Goal: Task Accomplishment & Management: Use online tool/utility

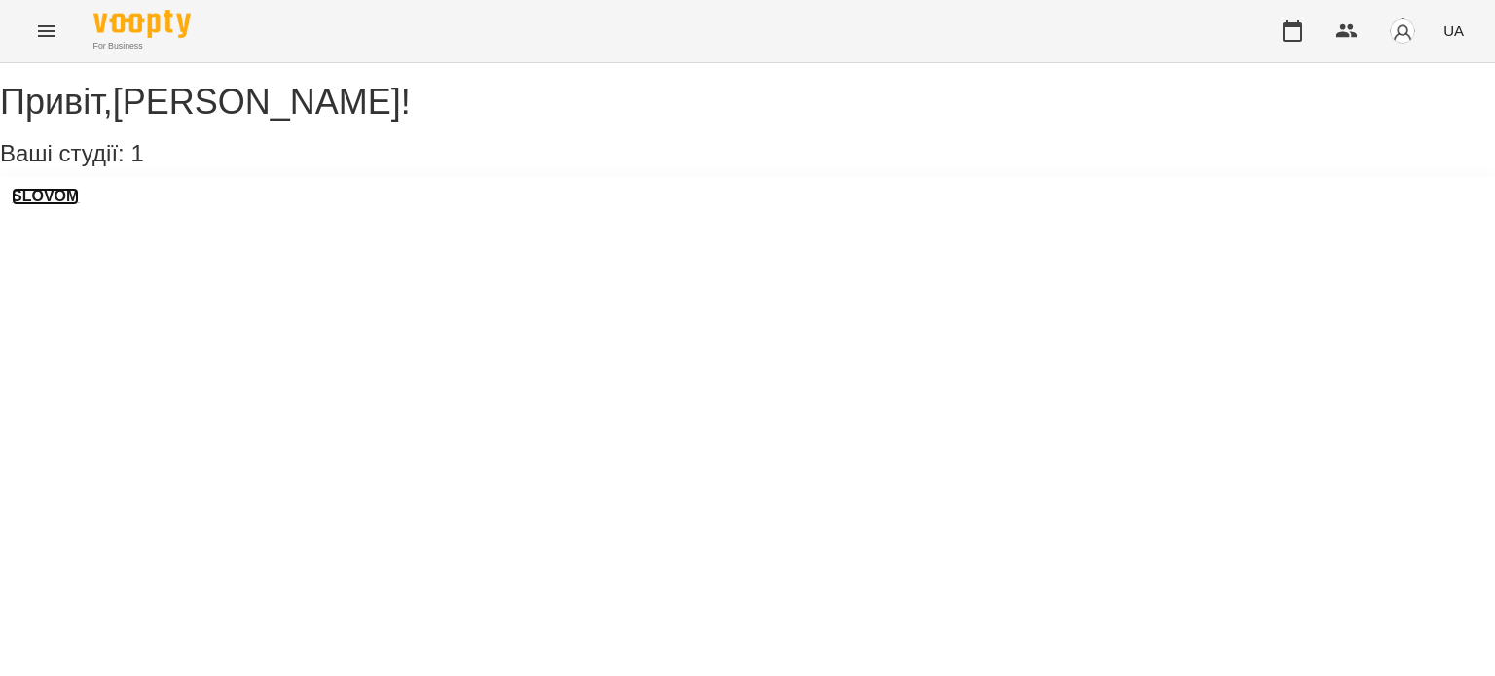
click at [74, 205] on h3 "SLOVOM" at bounding box center [45, 197] width 67 height 18
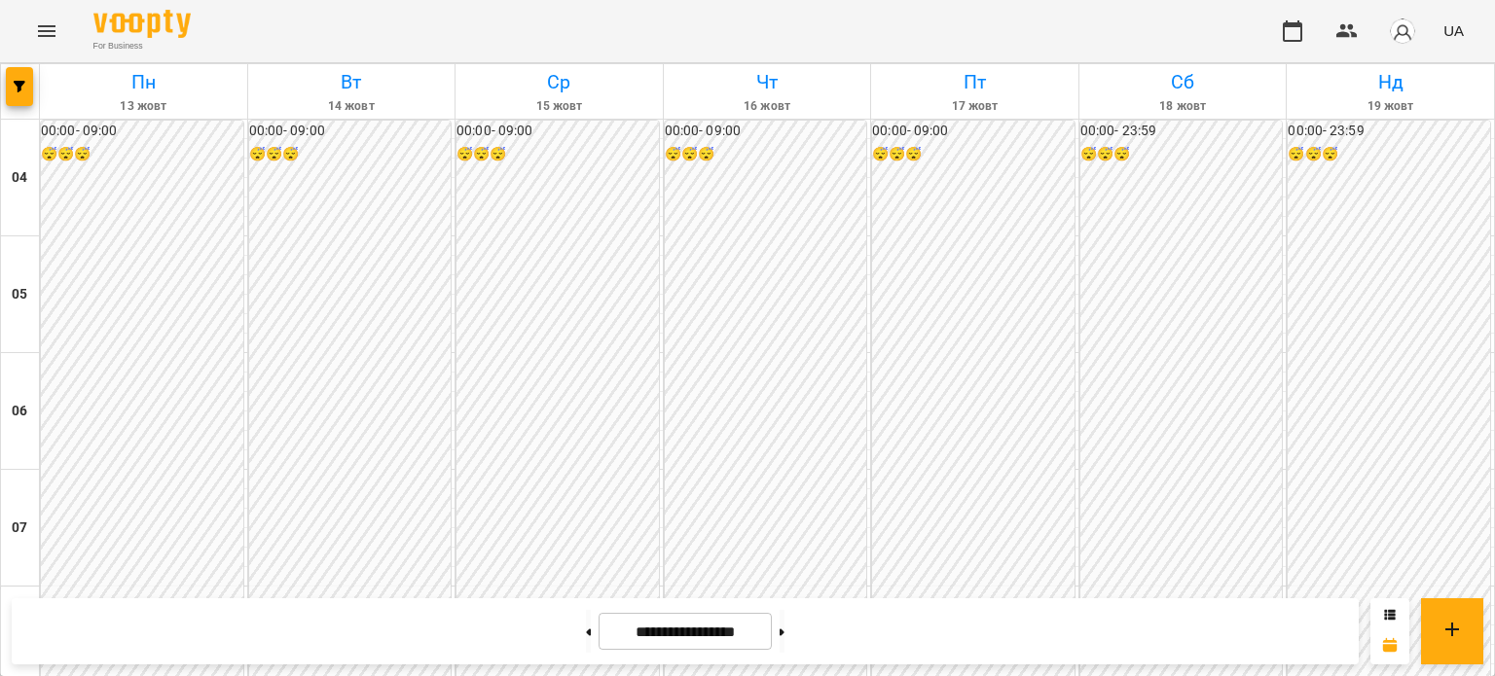
scroll to position [1132, 0]
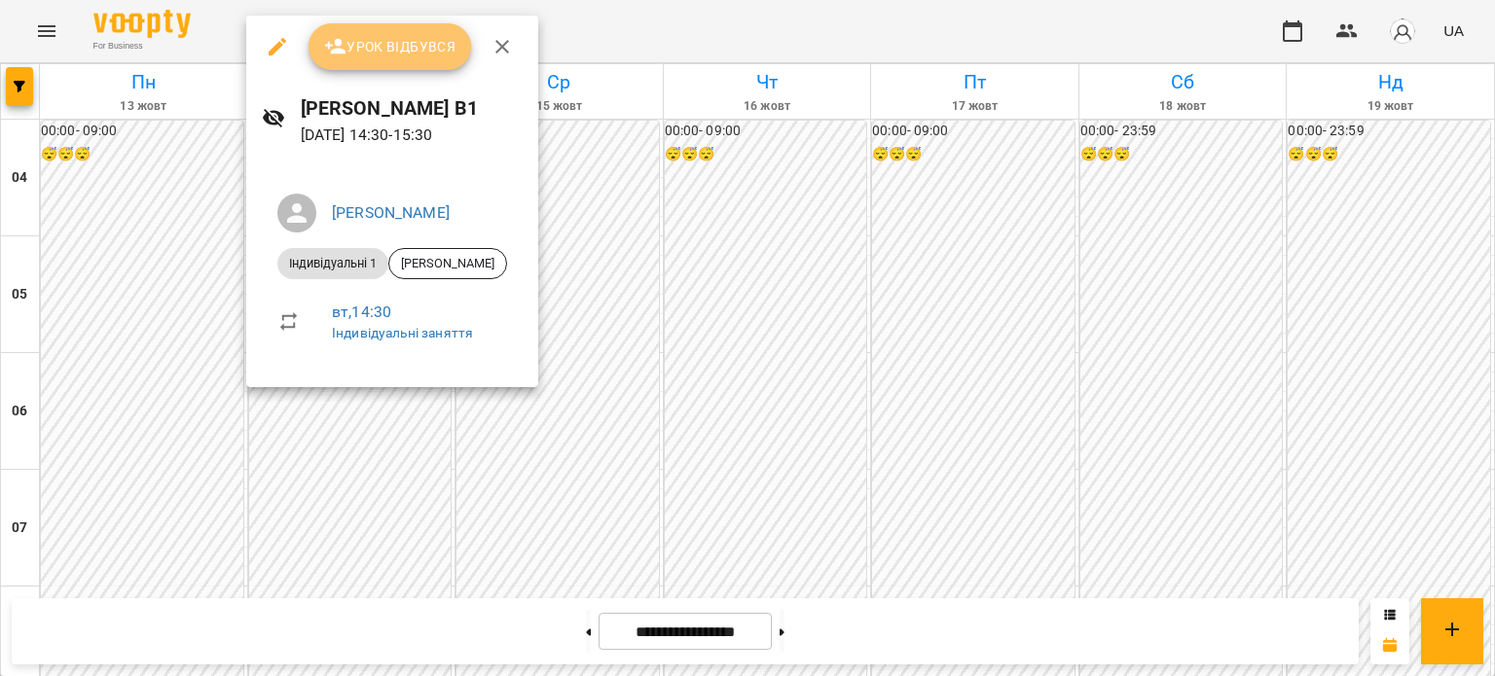
click at [407, 49] on span "Урок відбувся" at bounding box center [390, 46] width 132 height 23
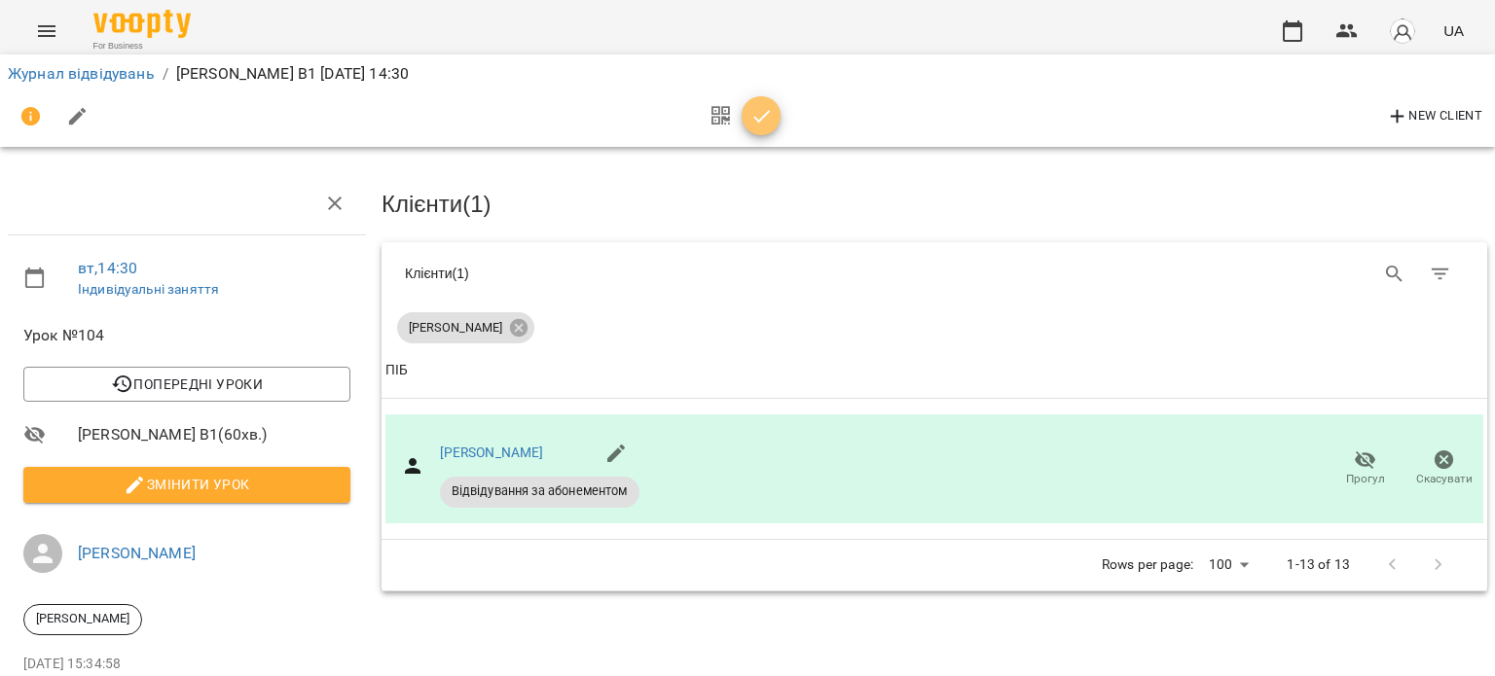
click at [756, 99] on button "button" at bounding box center [761, 115] width 39 height 39
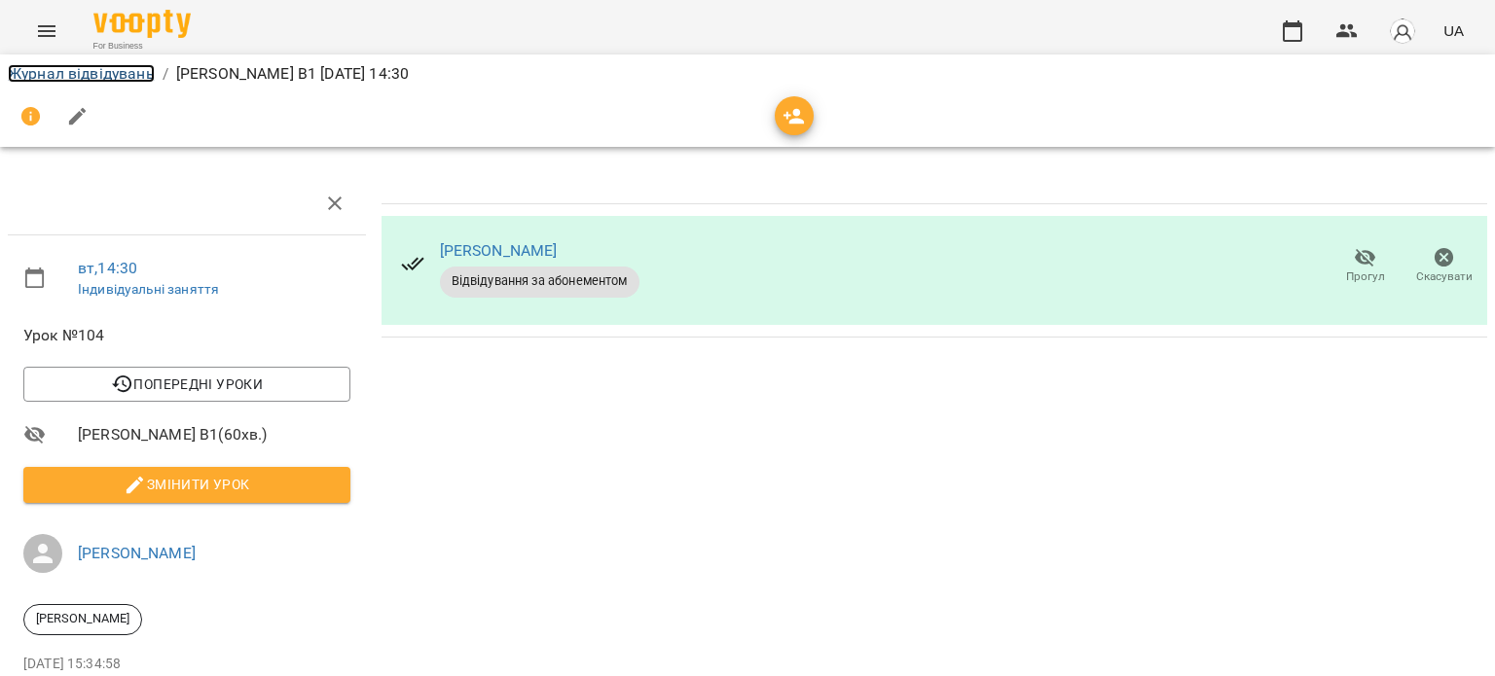
click at [81, 70] on link "Журнал відвідувань" at bounding box center [81, 73] width 147 height 18
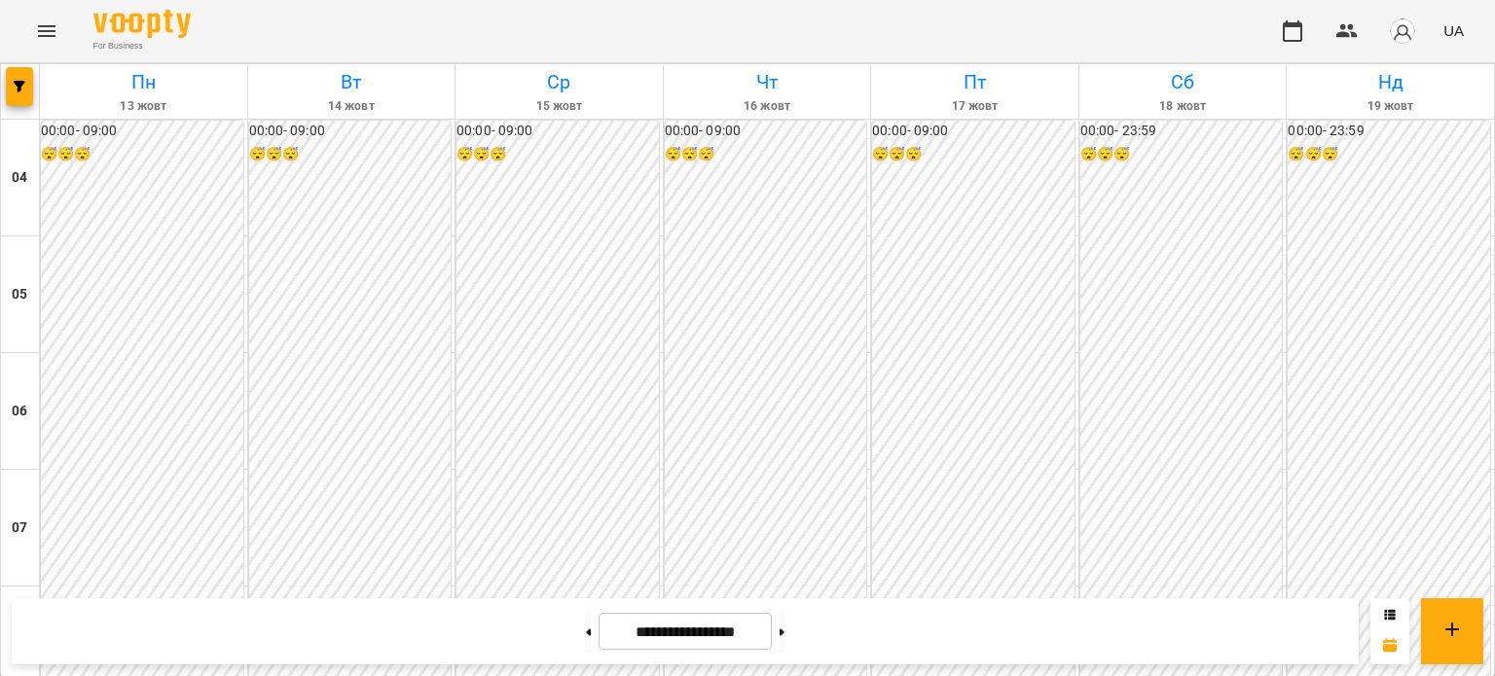
scroll to position [1119, 0]
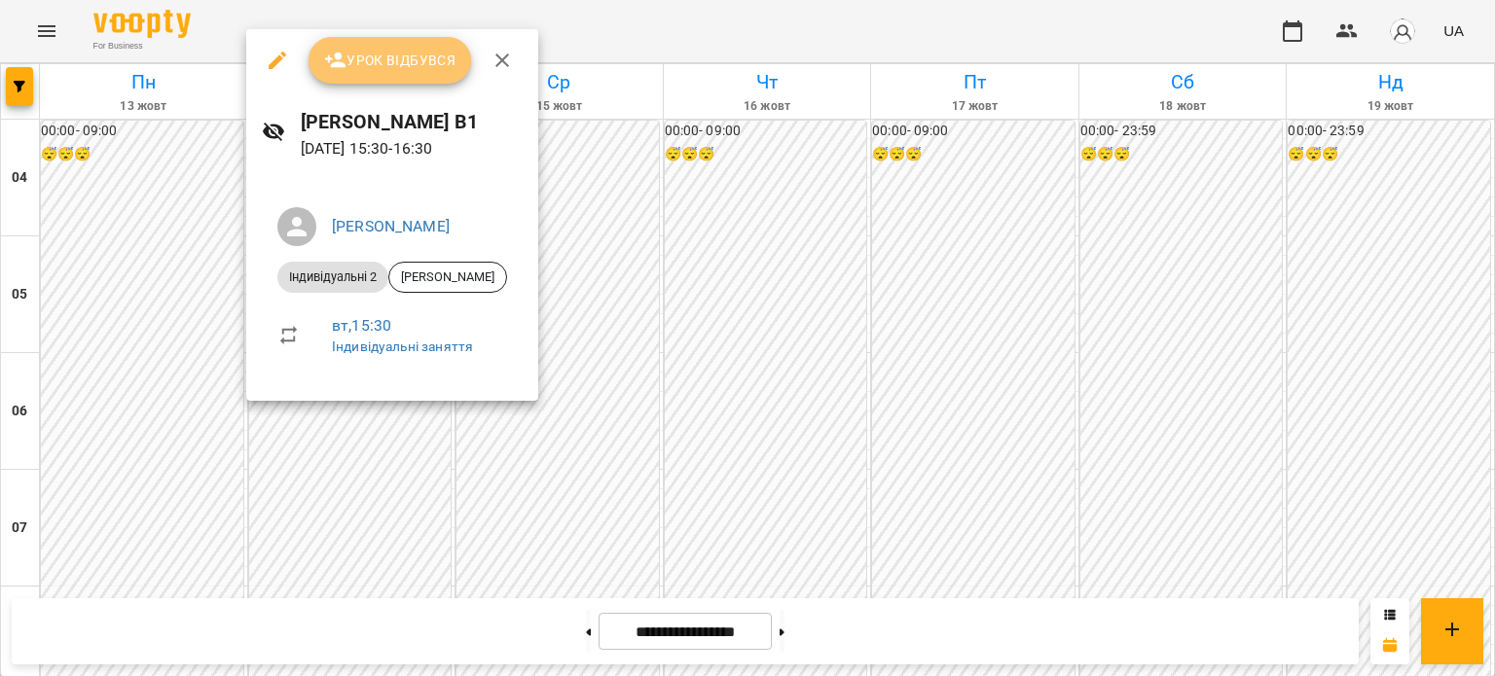
click at [378, 65] on span "Урок відбувся" at bounding box center [390, 60] width 132 height 23
